Goal: Information Seeking & Learning: Learn about a topic

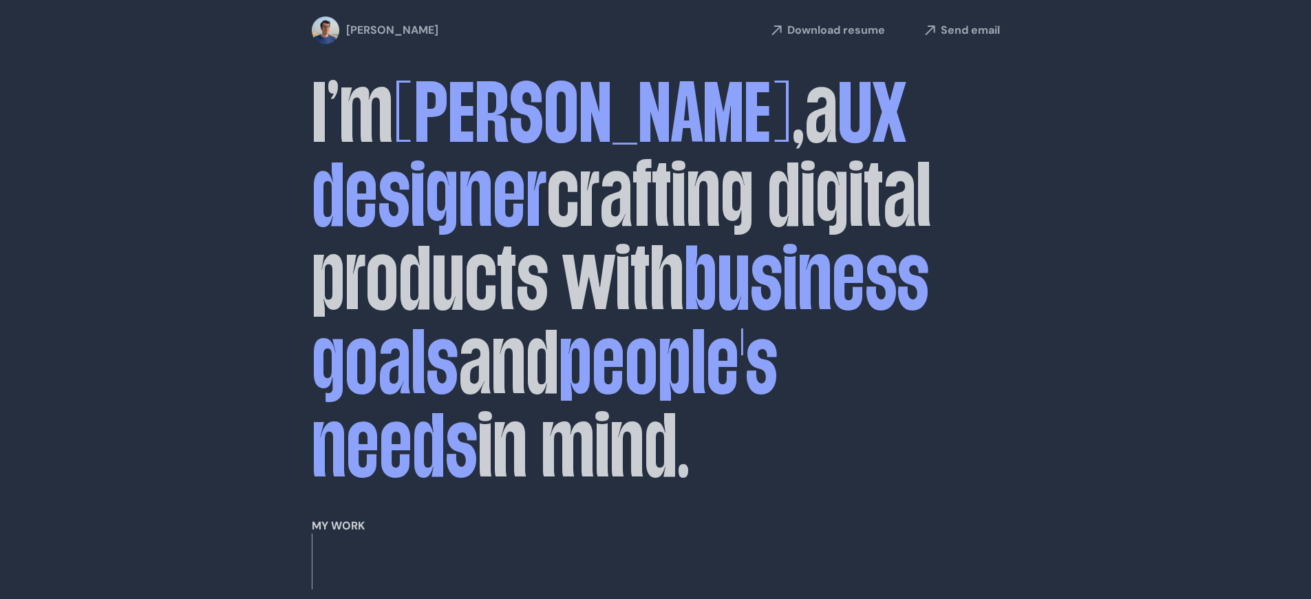
scroll to position [1936, 0]
